Goal: Task Accomplishment & Management: Complete application form

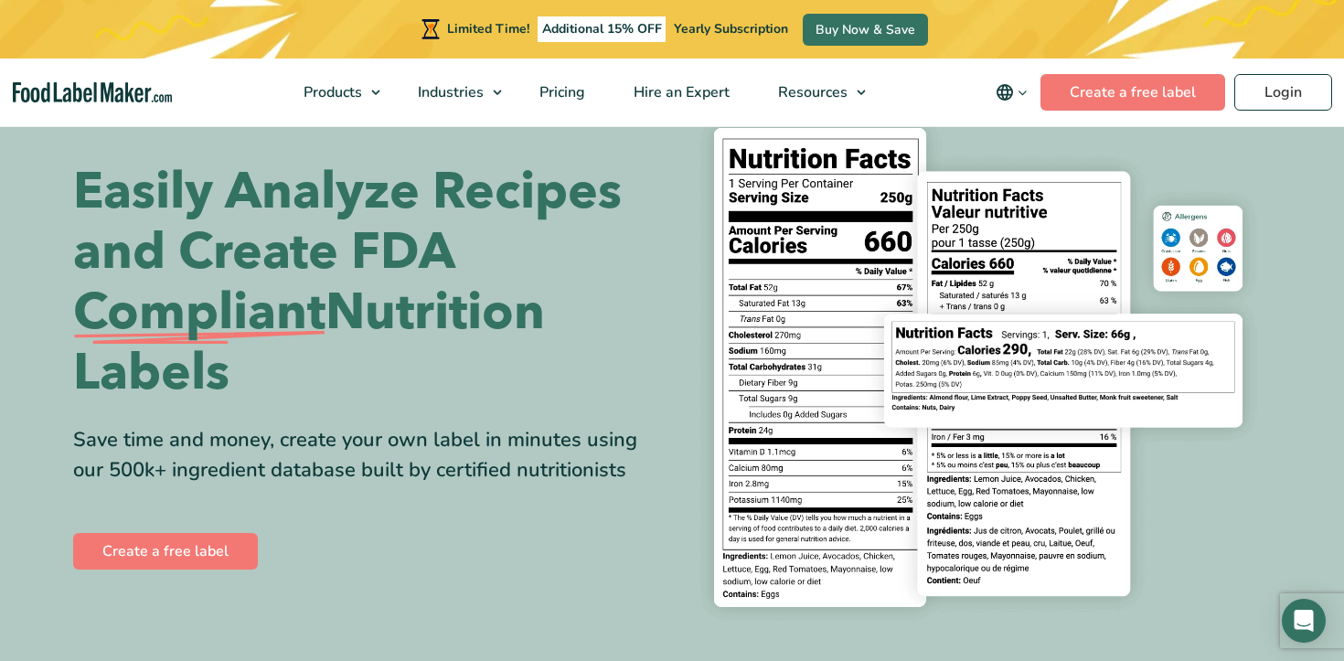
scroll to position [69, 0]
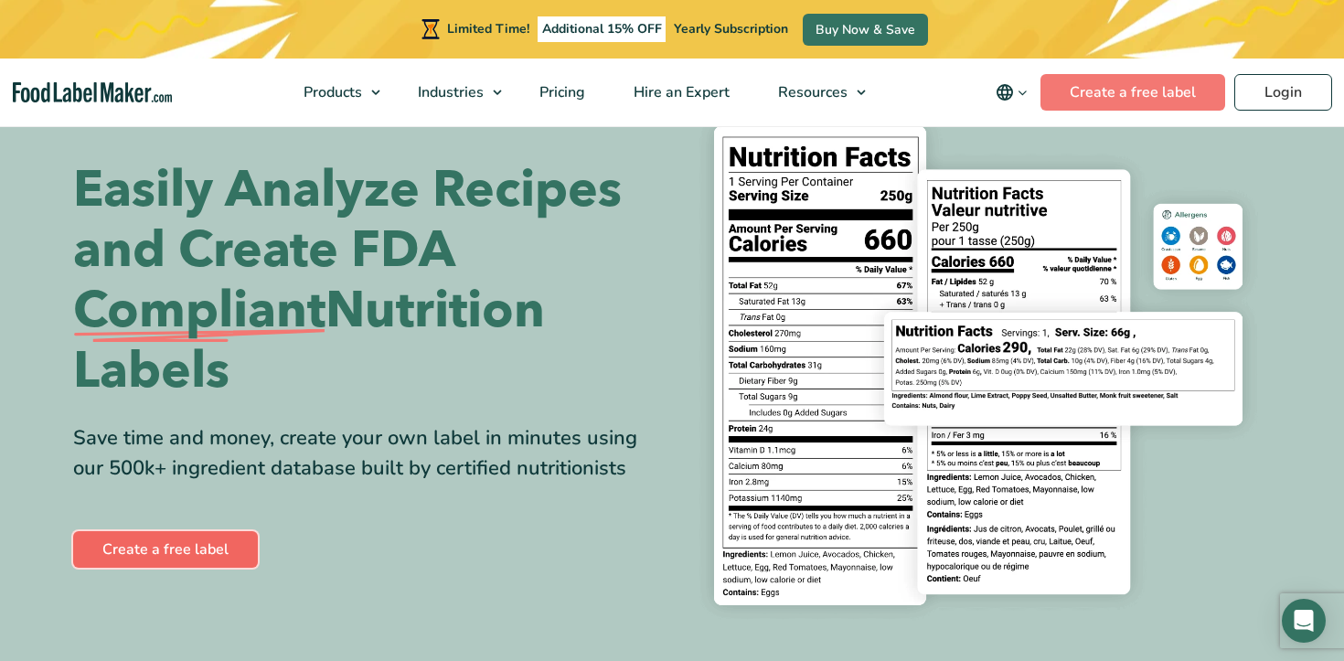
click at [166, 555] on link "Create a free label" at bounding box center [165, 549] width 185 height 37
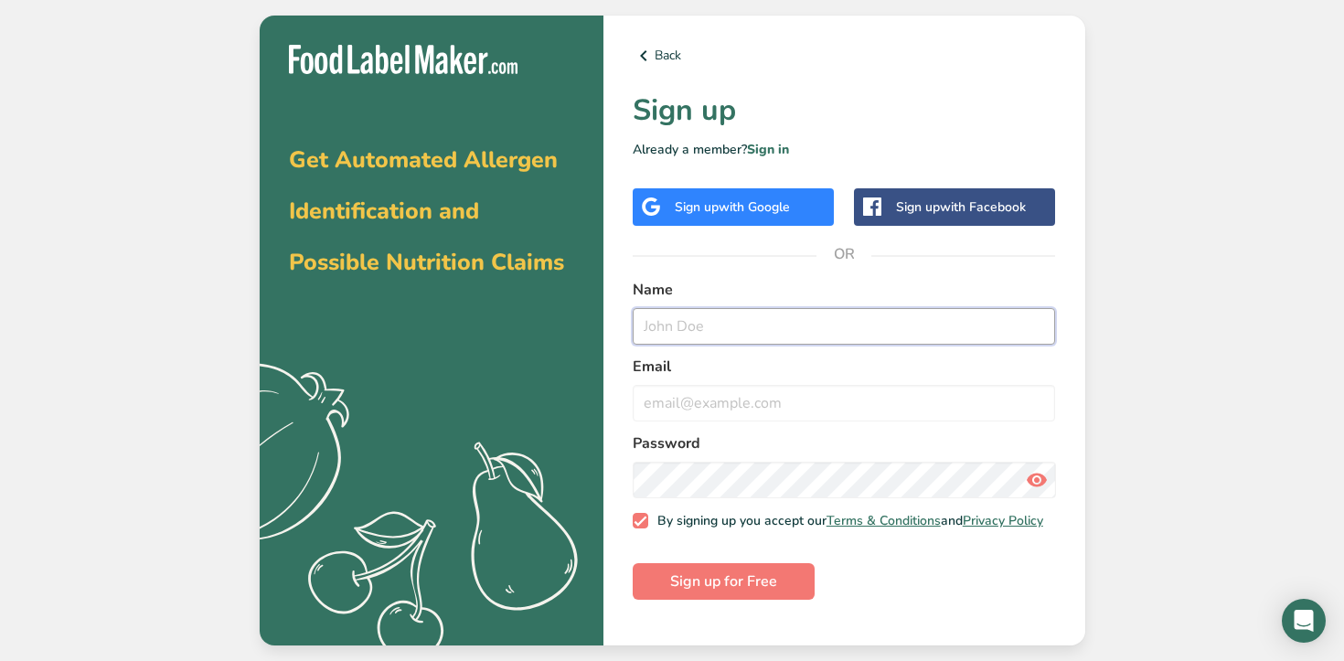
click at [677, 332] on input "text" at bounding box center [843, 326] width 423 height 37
type input "Madeline Curts"
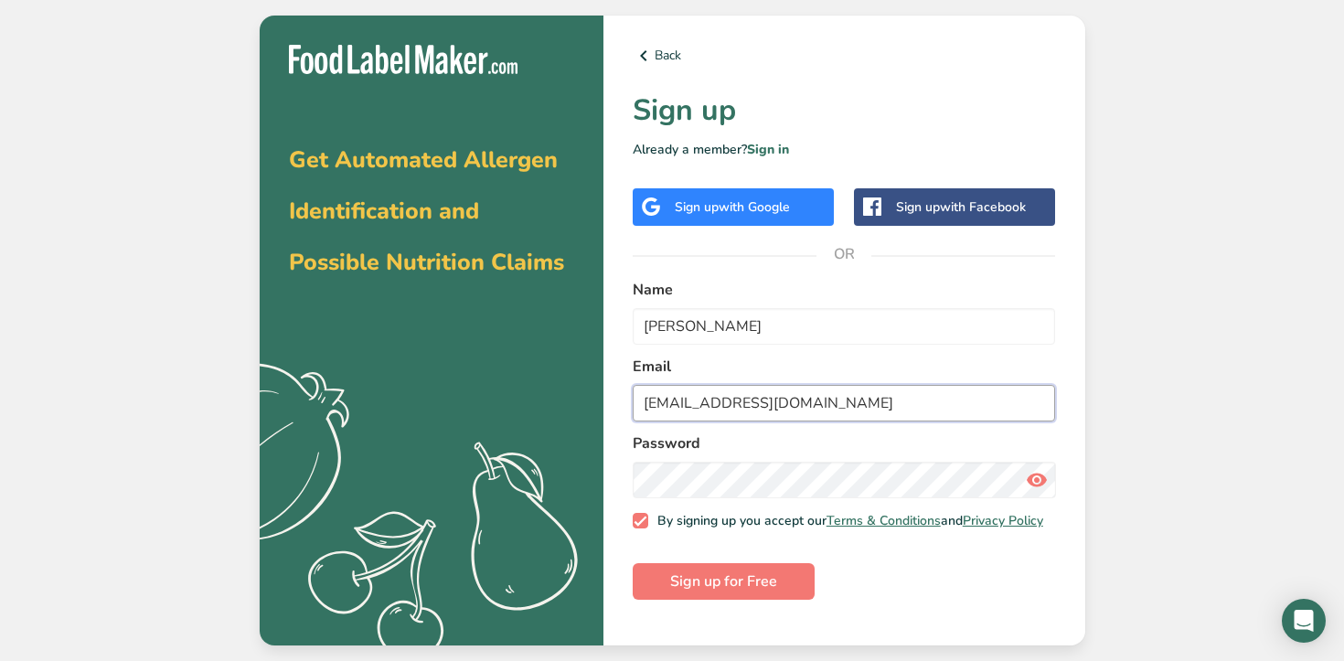
type input "madelinecurts@gmail.com"
click at [1037, 479] on icon at bounding box center [1036, 479] width 22 height 33
click at [788, 588] on button "Sign up for Free" at bounding box center [723, 581] width 182 height 37
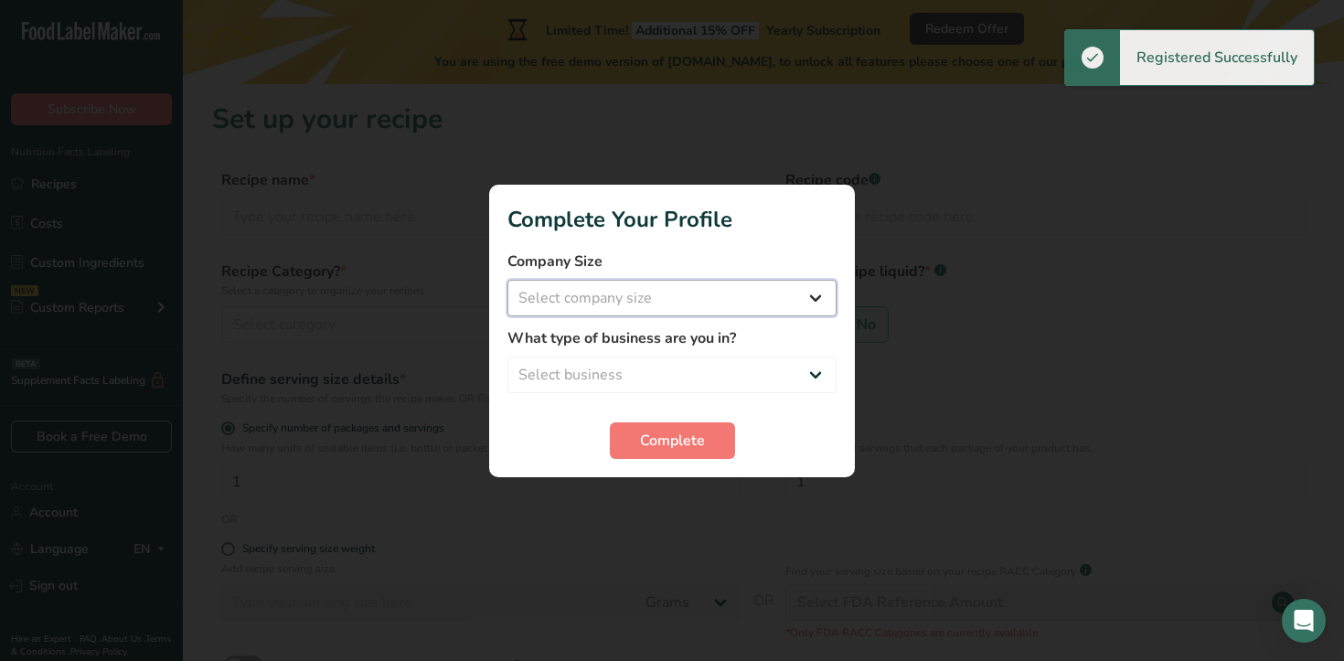
click at [673, 297] on select "Select company size Fewer than 10 Employees 10 to 50 Employees 51 to 500 Employ…" at bounding box center [671, 298] width 329 height 37
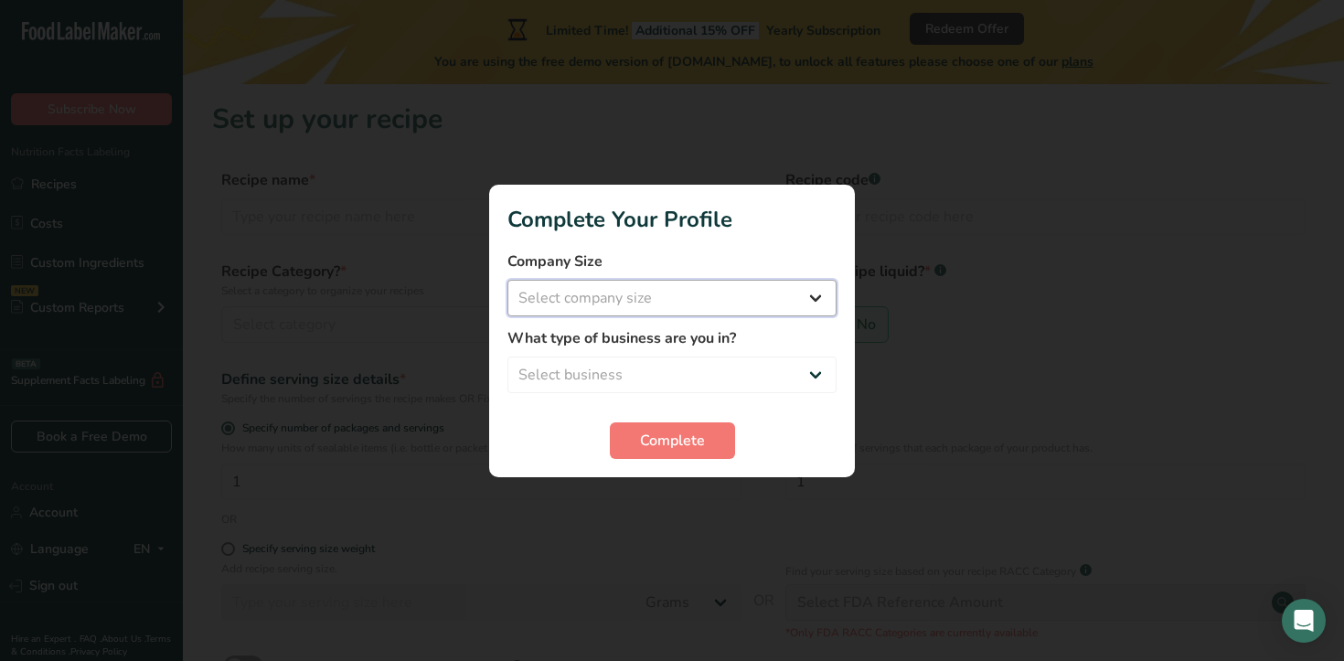
select select "1"
click at [507, 280] on select "Select company size Fewer than 10 Employees 10 to 50 Employees 51 to 500 Employ…" at bounding box center [671, 298] width 329 height 37
click at [648, 357] on select "Select business Packaged Food Manufacturer Restaurant & Cafe Bakery Meal Plans …" at bounding box center [671, 374] width 329 height 37
select select "8"
click at [507, 356] on select "Select business Packaged Food Manufacturer Restaurant & Cafe Bakery Meal Plans …" at bounding box center [671, 374] width 329 height 37
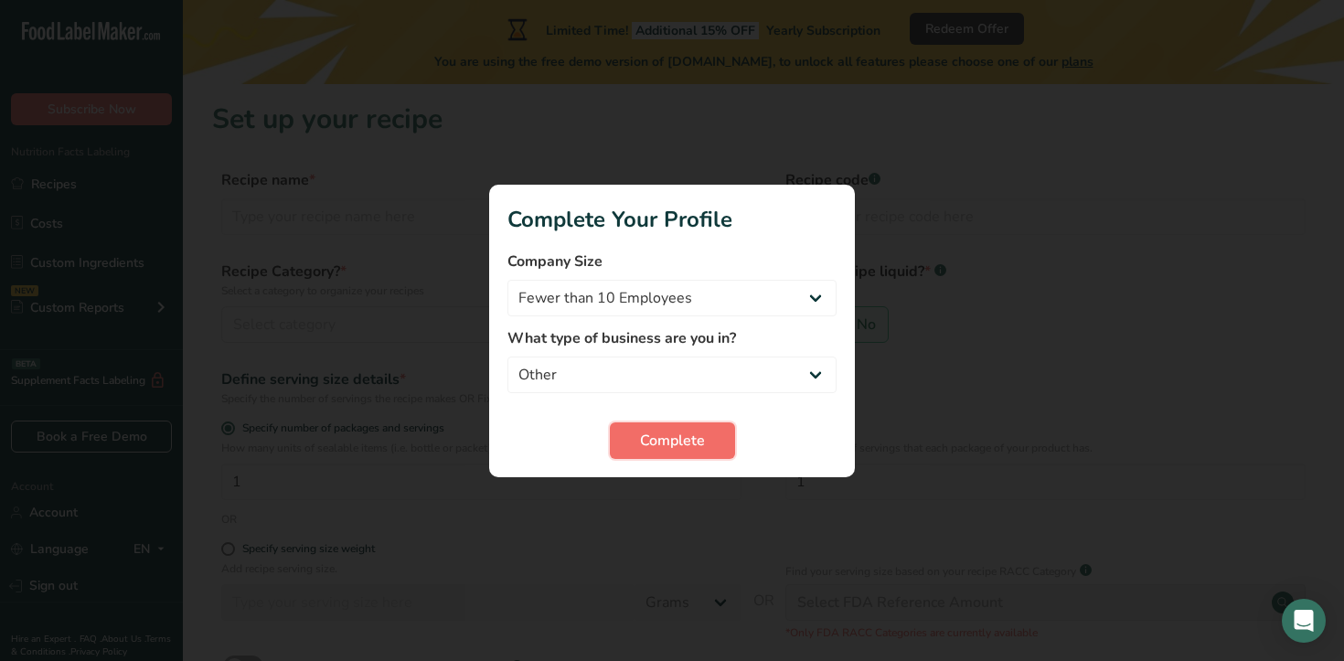
click at [667, 450] on span "Complete" at bounding box center [672, 441] width 65 height 22
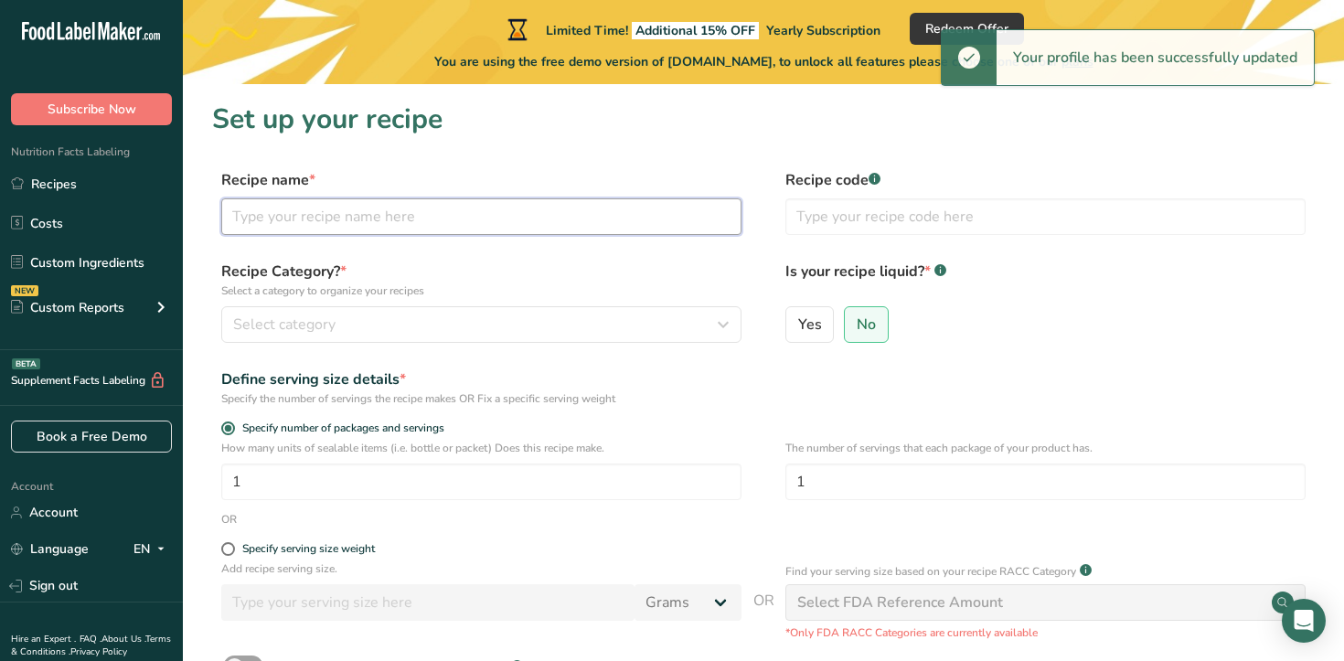
click at [505, 207] on input "text" at bounding box center [481, 216] width 520 height 37
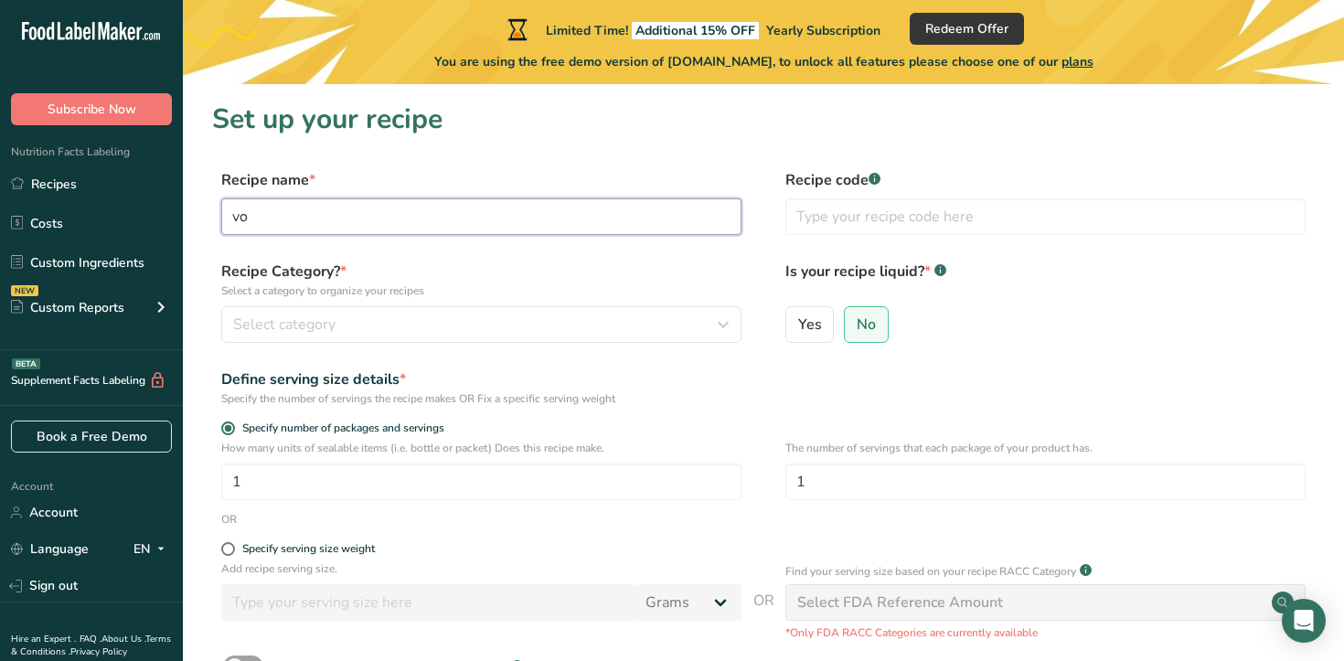
type input "v"
type input "Vodka Pasta"
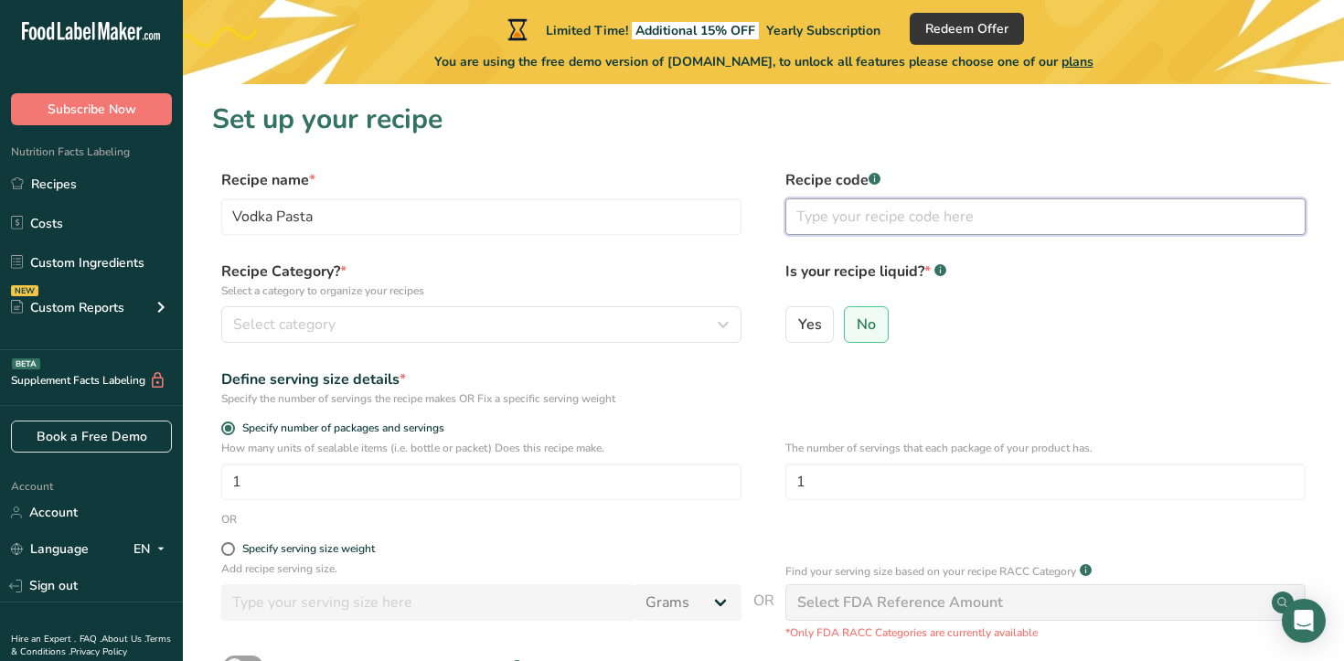
click at [853, 215] on input "text" at bounding box center [1045, 216] width 520 height 37
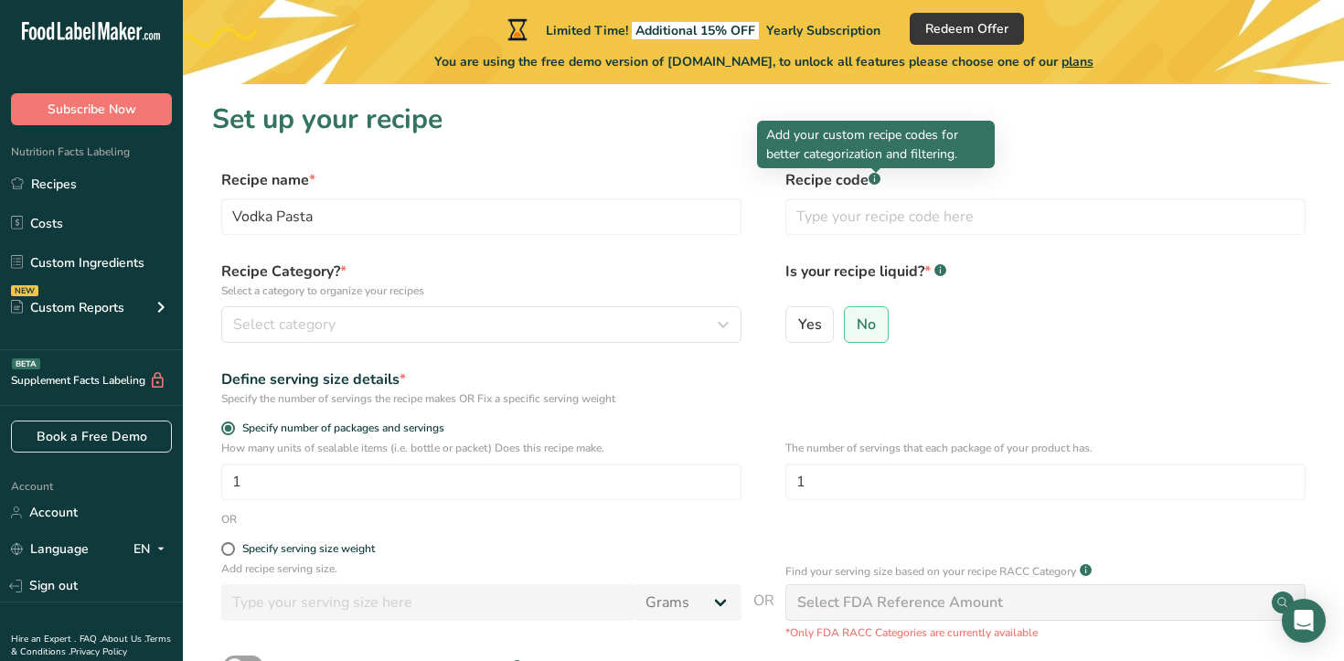
click at [877, 178] on rect at bounding box center [874, 179] width 12 height 12
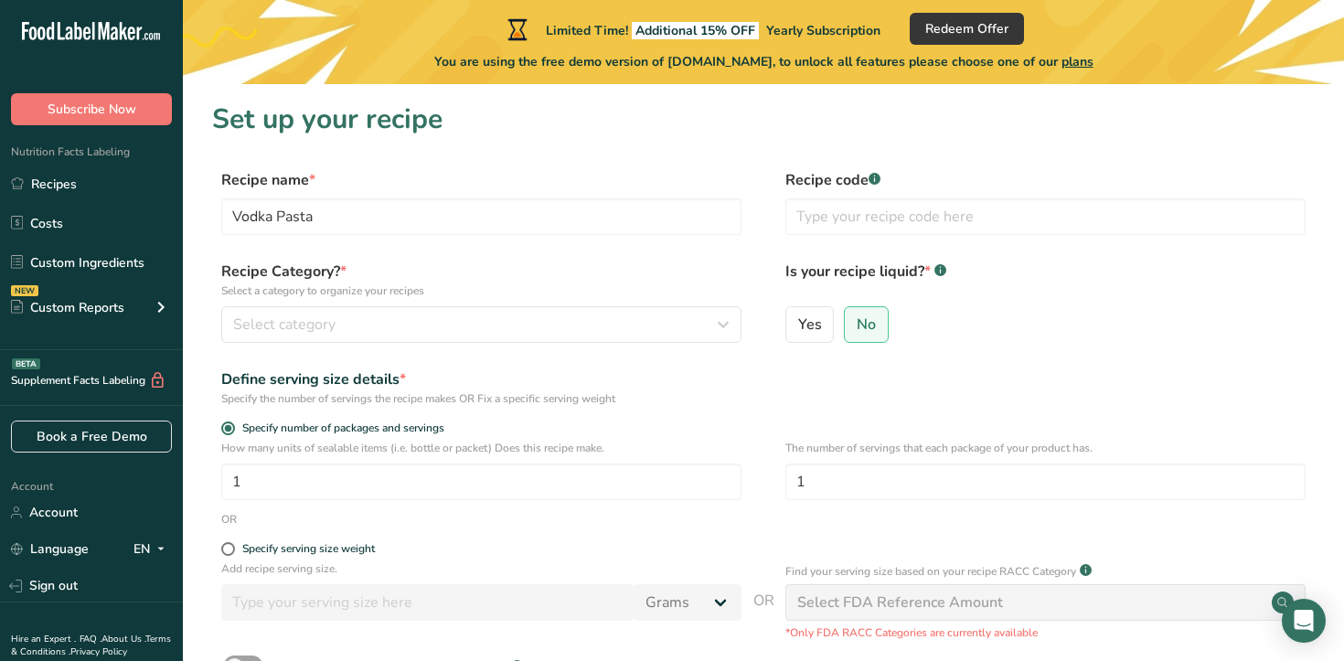
click at [882, 167] on section "Set up your recipe Recipe name * Vodka Pasta Recipe code .a-a{fill:#347362;}.b-…" at bounding box center [763, 447] width 1161 height 726
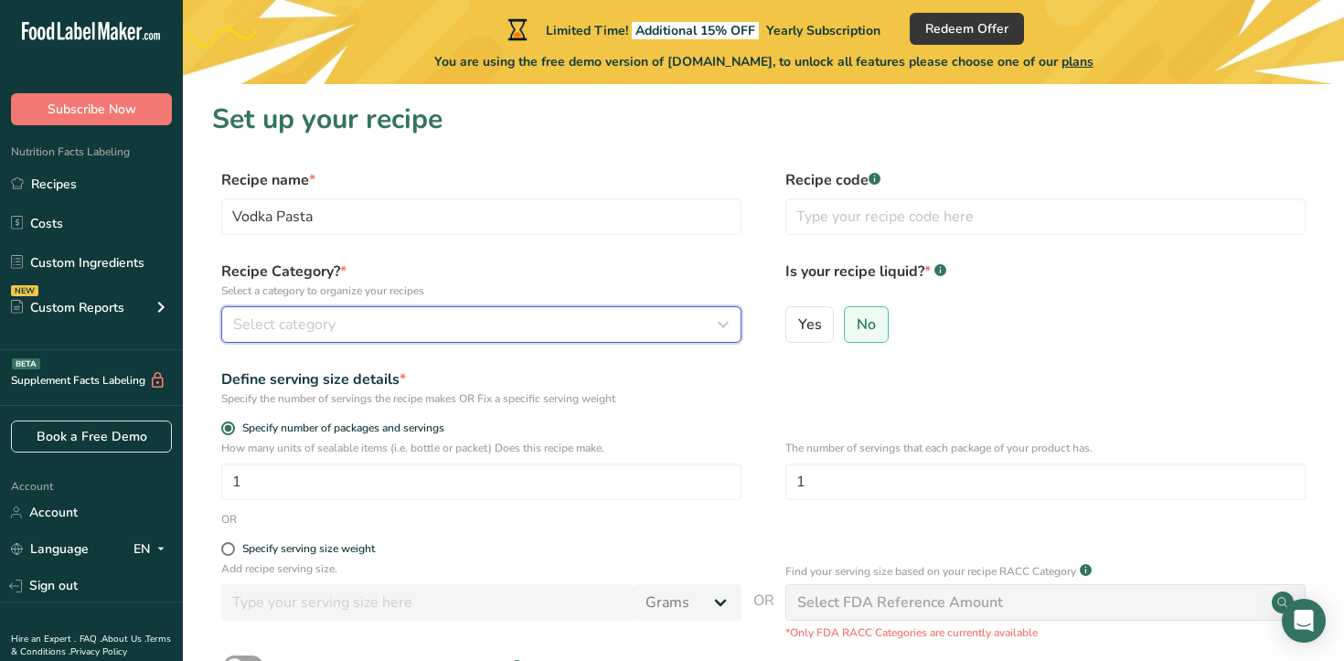
click at [433, 326] on div "Select category" at bounding box center [475, 324] width 485 height 22
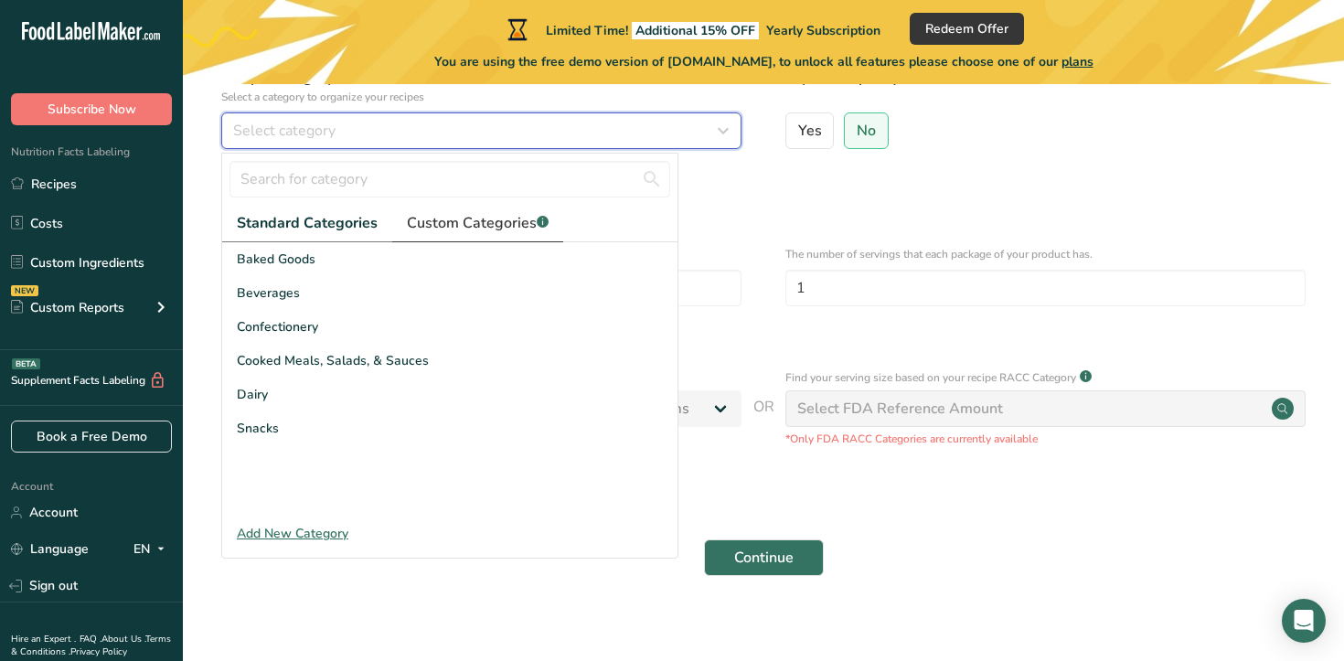
scroll to position [195, 0]
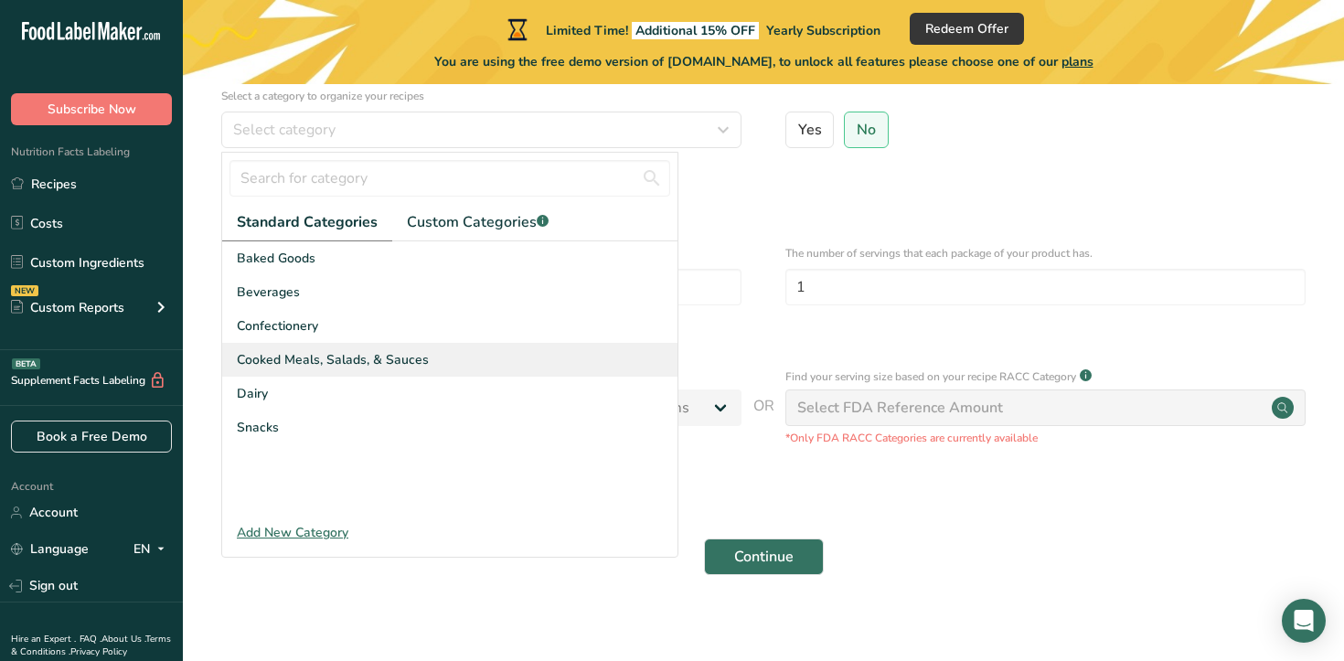
click at [376, 358] on span "Cooked Meals, Salads, & Sauces" at bounding box center [333, 359] width 192 height 19
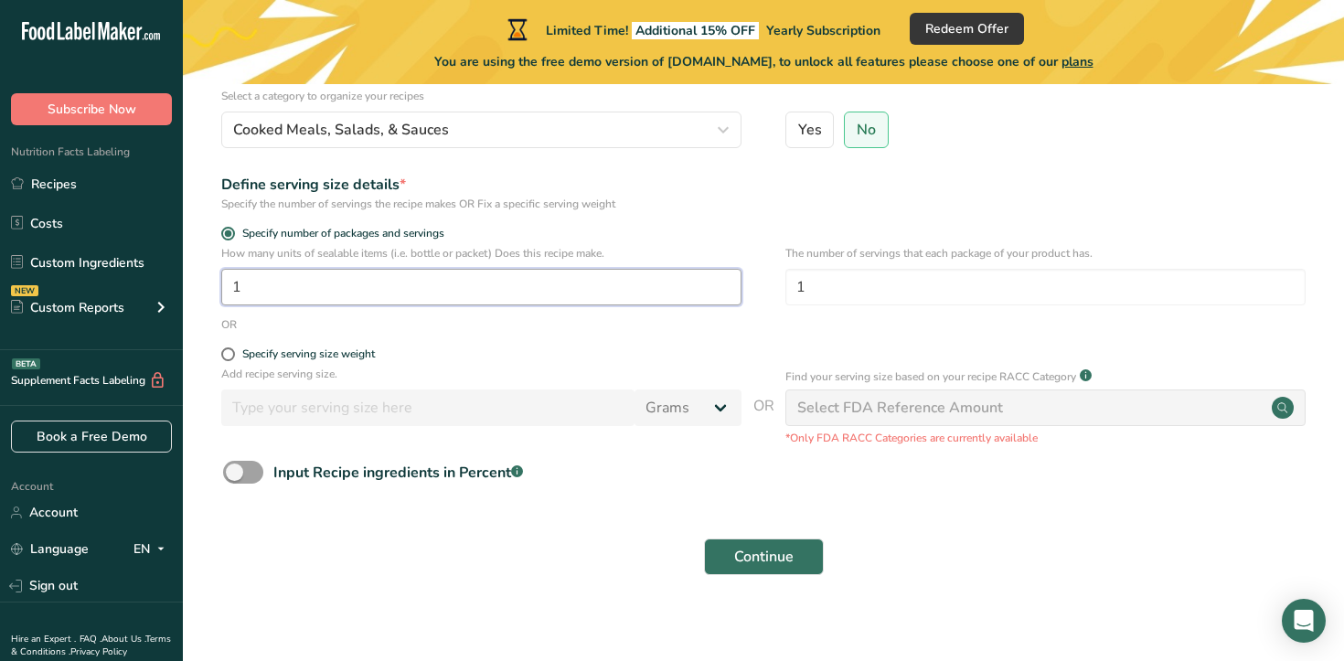
click at [412, 291] on input "1" at bounding box center [481, 287] width 520 height 37
type input "4"
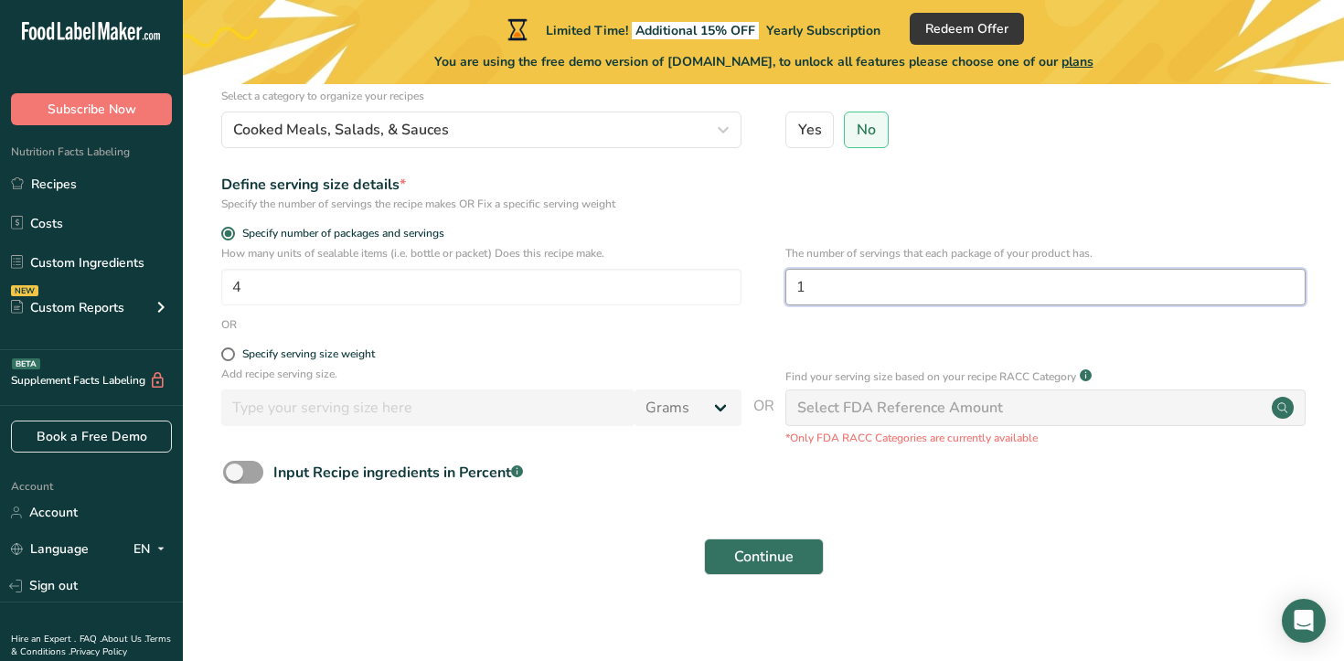
click at [820, 292] on input "1" at bounding box center [1045, 287] width 520 height 37
click at [862, 298] on input "1" at bounding box center [1045, 287] width 520 height 37
drag, startPoint x: 833, startPoint y: 292, endPoint x: 723, endPoint y: 307, distance: 110.8
click at [723, 307] on div "How many units of sealable items (i.e. bottle or packet) Does this recipe make.…" at bounding box center [763, 280] width 1102 height 71
click at [831, 281] on input "1" at bounding box center [1045, 287] width 520 height 37
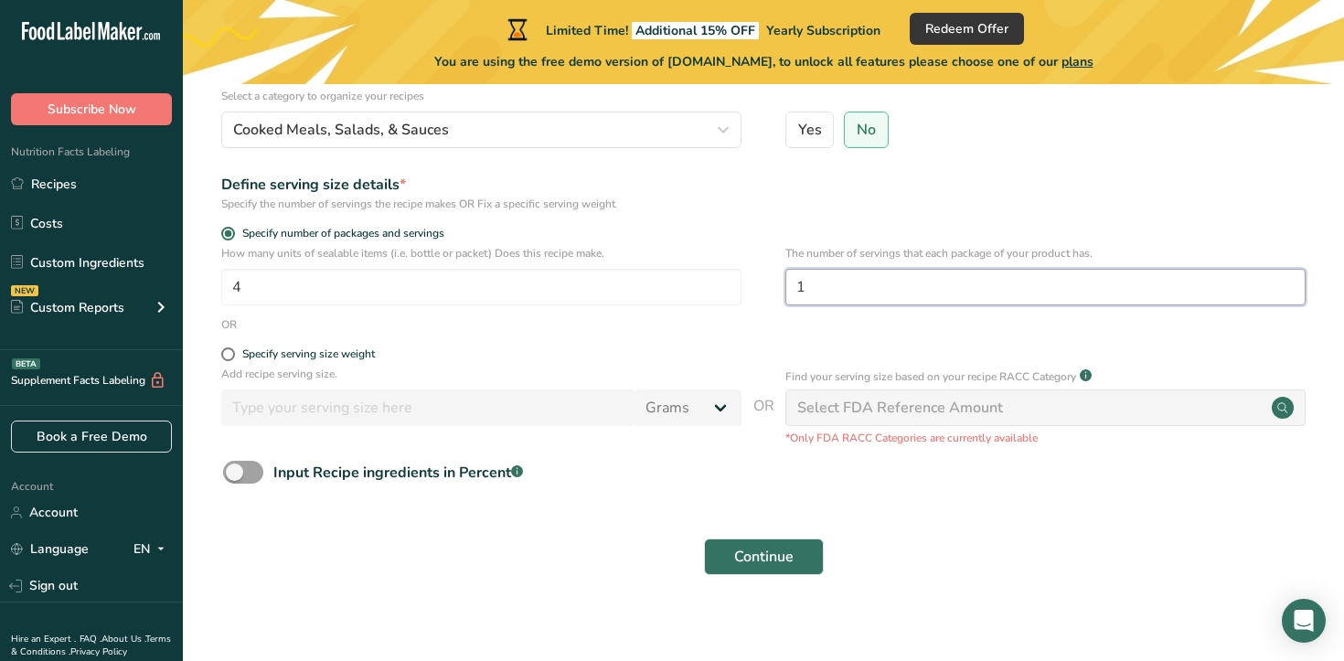
click at [830, 281] on input "1" at bounding box center [1045, 287] width 520 height 37
click at [762, 535] on div "Continue" at bounding box center [763, 556] width 1102 height 58
click at [767, 574] on button "Continue" at bounding box center [764, 556] width 120 height 37
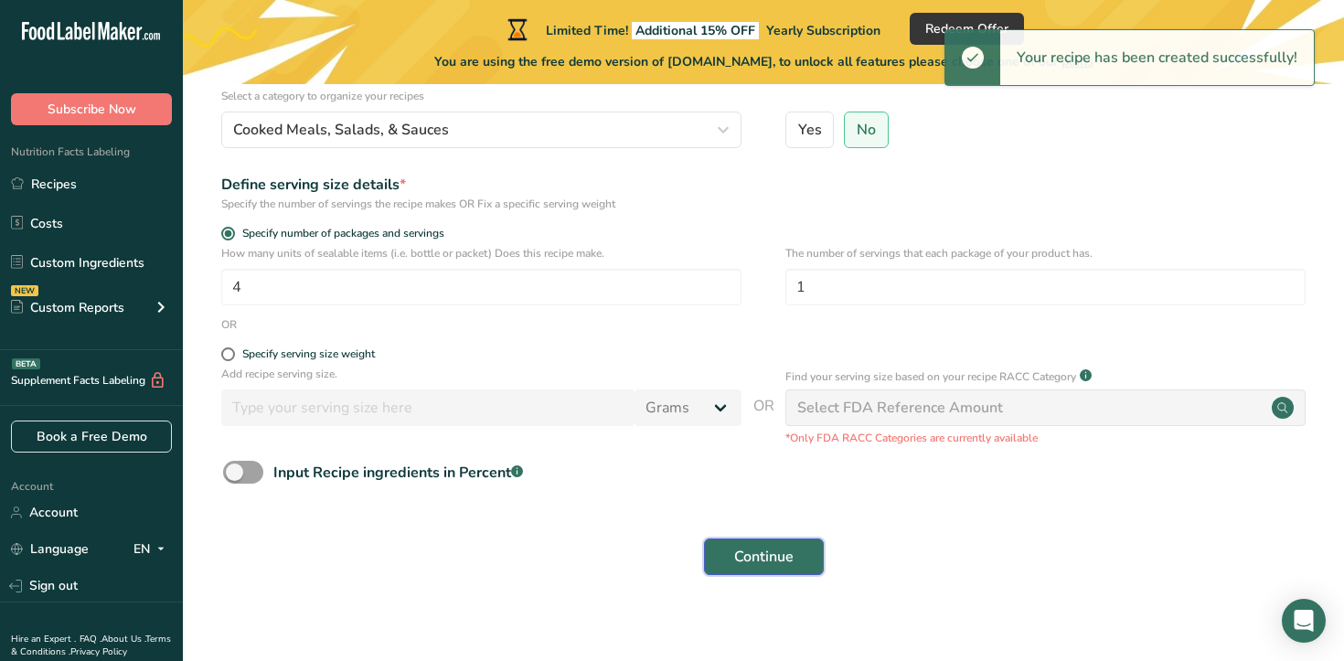
scroll to position [207, 0]
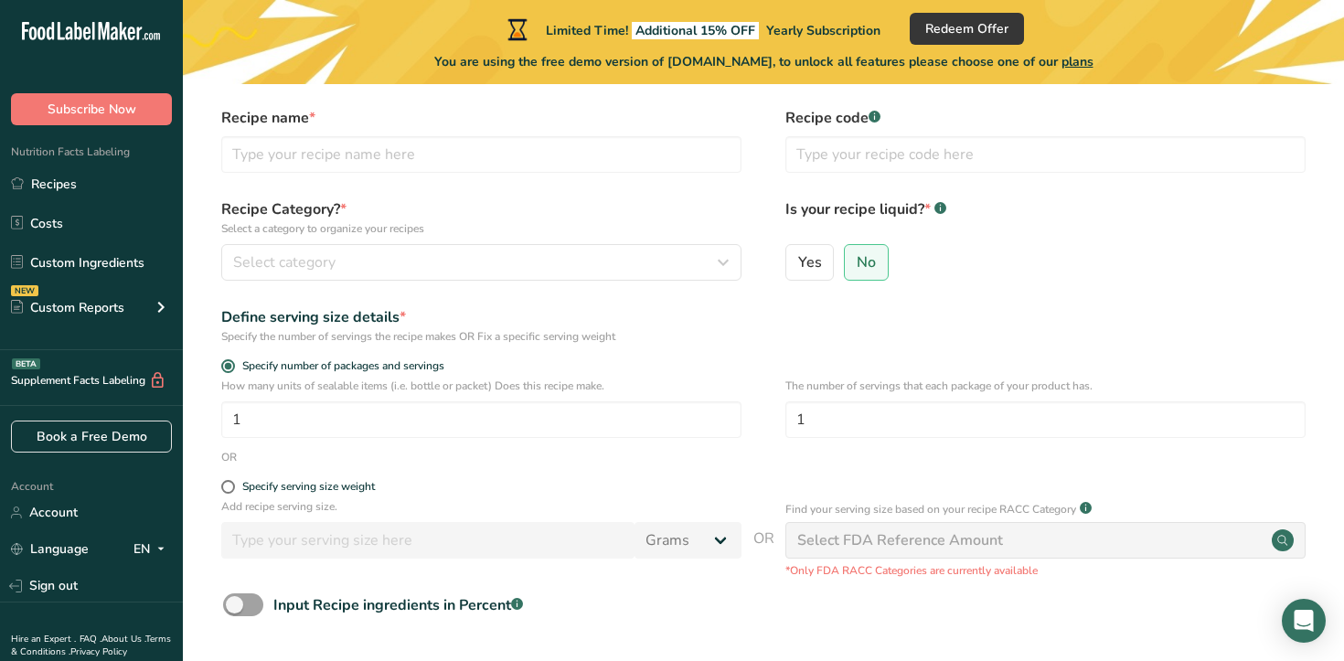
scroll to position [207, 0]
